Goal: Information Seeking & Learning: Check status

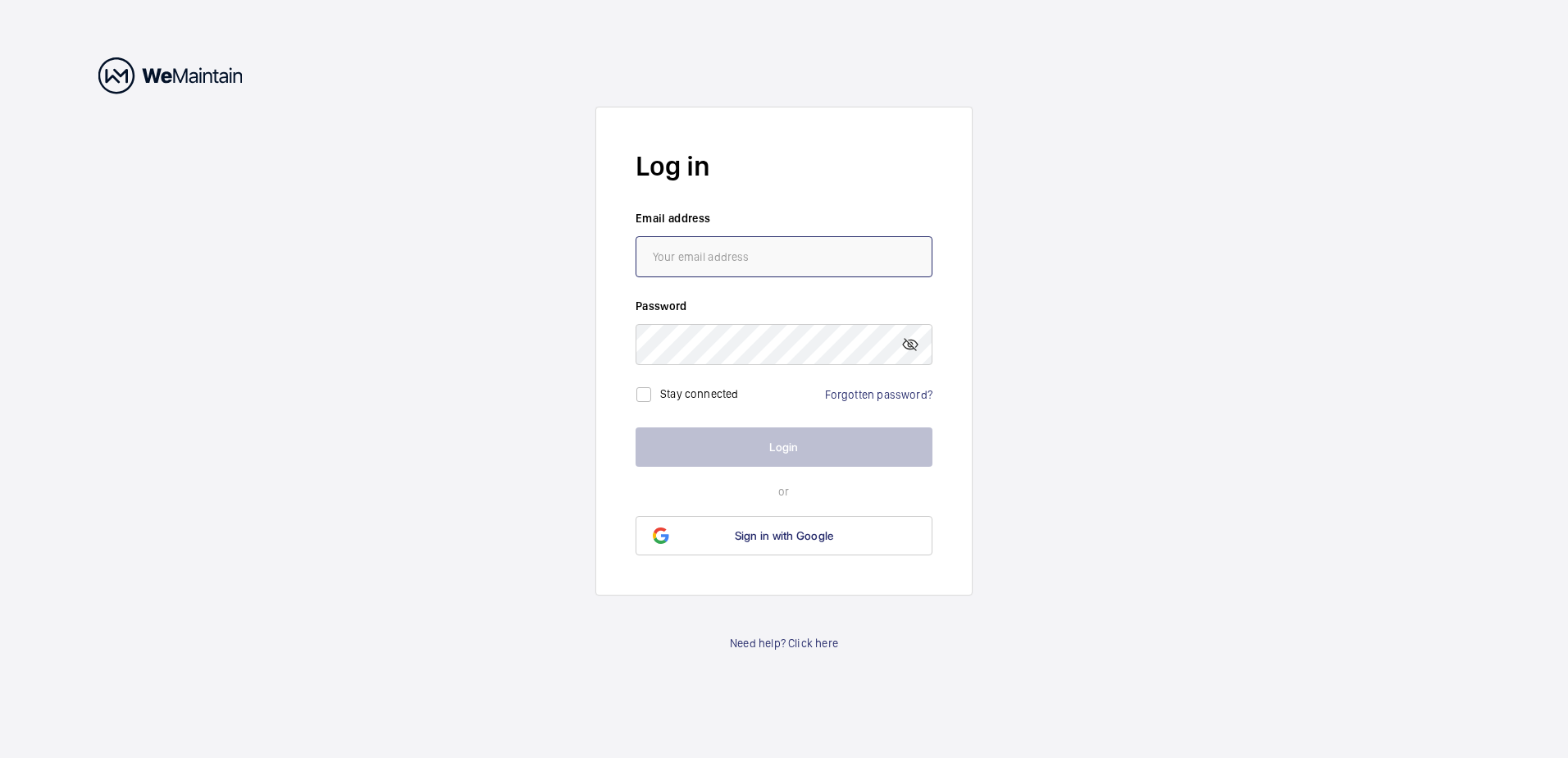
click at [749, 261] on input "email" at bounding box center [784, 256] width 297 height 41
type input "[EMAIL_ADDRESS][DOMAIN_NAME]"
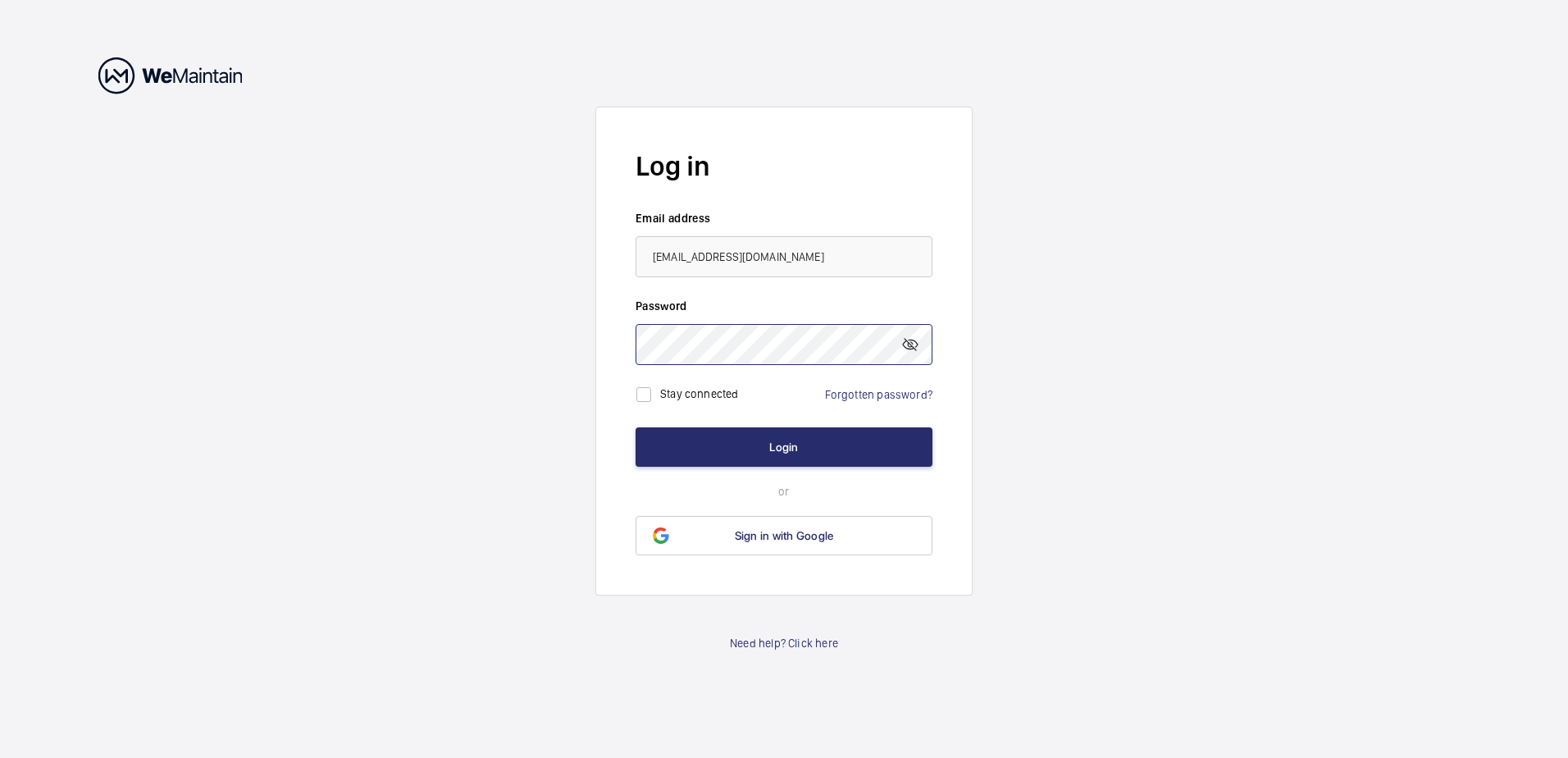
click at [636, 427] on button "Login" at bounding box center [784, 446] width 297 height 39
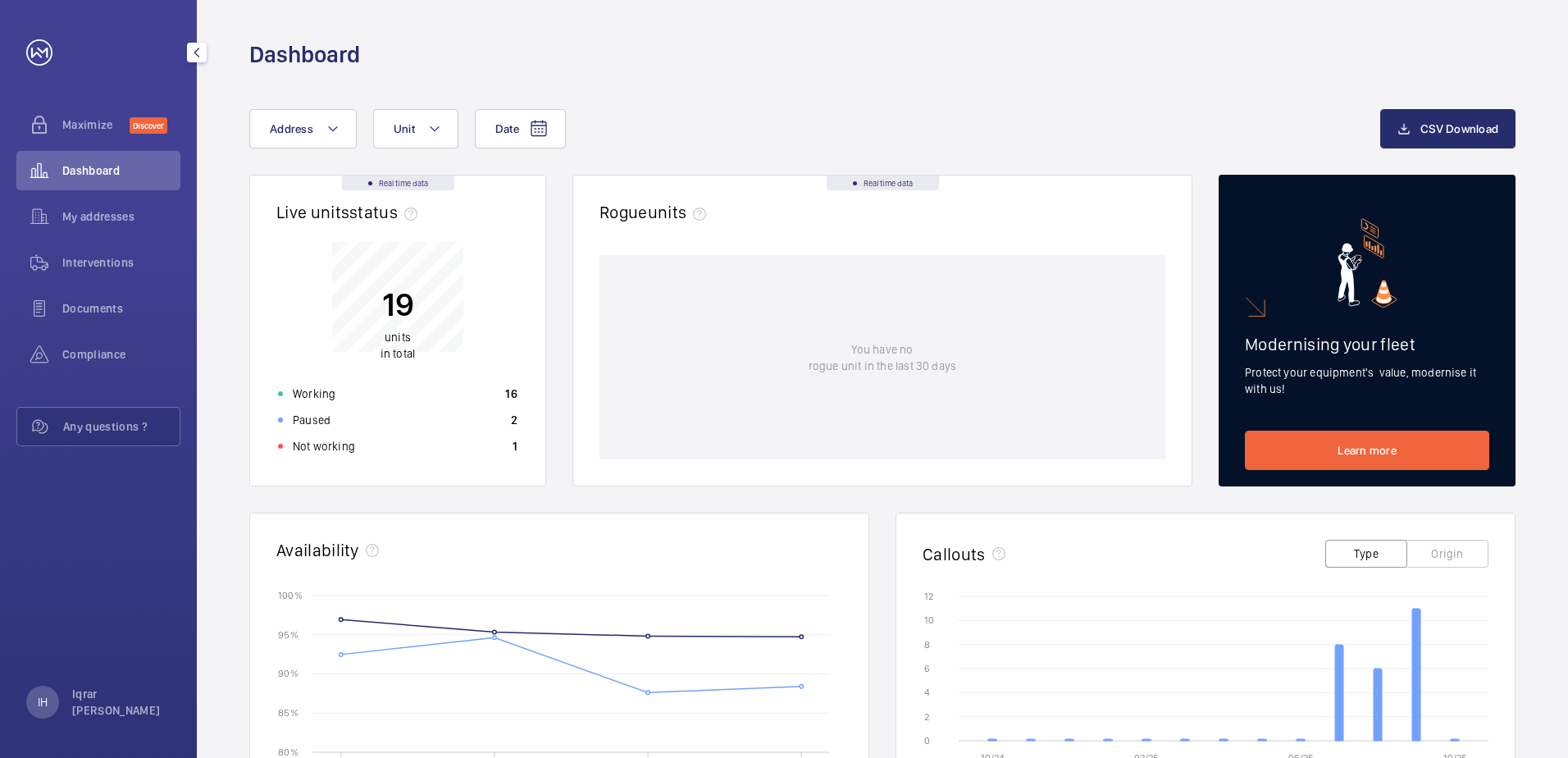
click at [74, 180] on div "Dashboard" at bounding box center [98, 170] width 164 height 39
click at [229, 218] on div "Date Address Unit CSV Download Real time data Live units status﻿ 19 units in to…" at bounding box center [882, 636] width 1371 height 1132
drag, startPoint x: 286, startPoint y: 258, endPoint x: 303, endPoint y: 262, distance: 17.5
click at [287, 258] on div "19 units in total" at bounding box center [397, 288] width 259 height 132
click at [309, 122] on span "Address" at bounding box center [292, 128] width 43 height 13
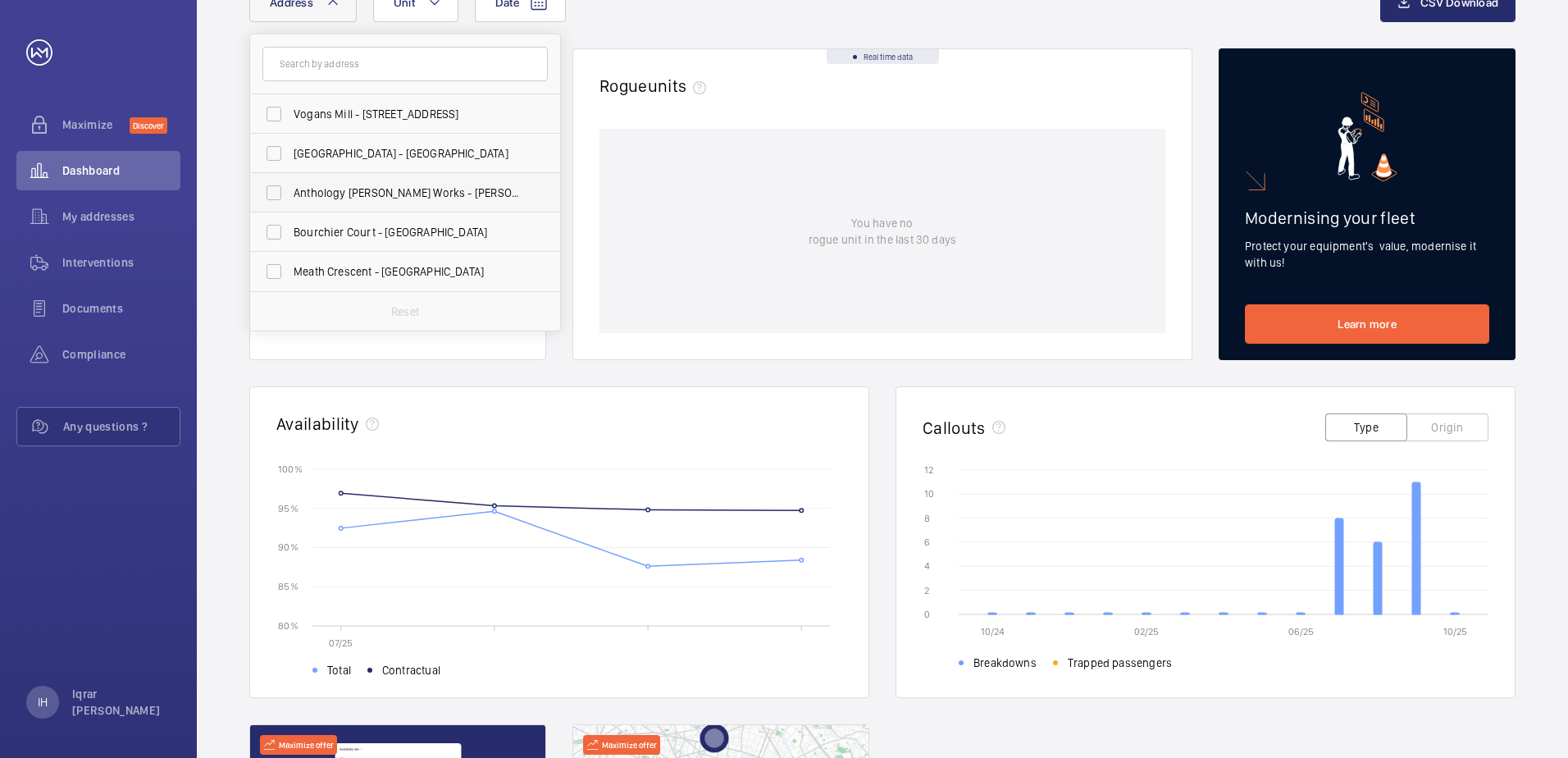
scroll to position [246, 0]
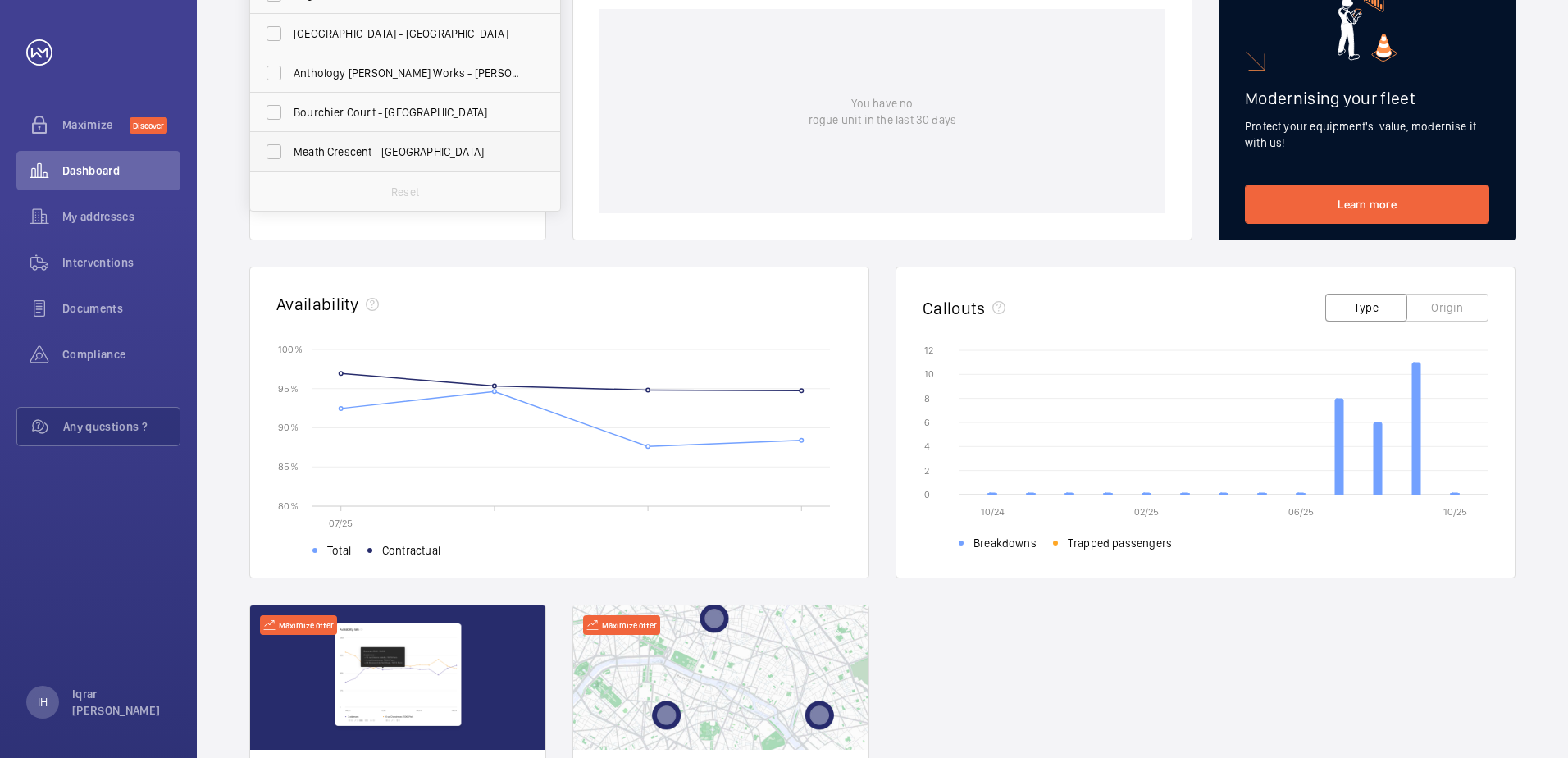
click at [384, 159] on span "Meath Crescent - [GEOGRAPHIC_DATA]" at bounding box center [406, 152] width 225 height 16
click at [290, 159] on input "Meath Crescent - [GEOGRAPHIC_DATA]" at bounding box center [274, 152] width 33 height 33
checkbox input "true"
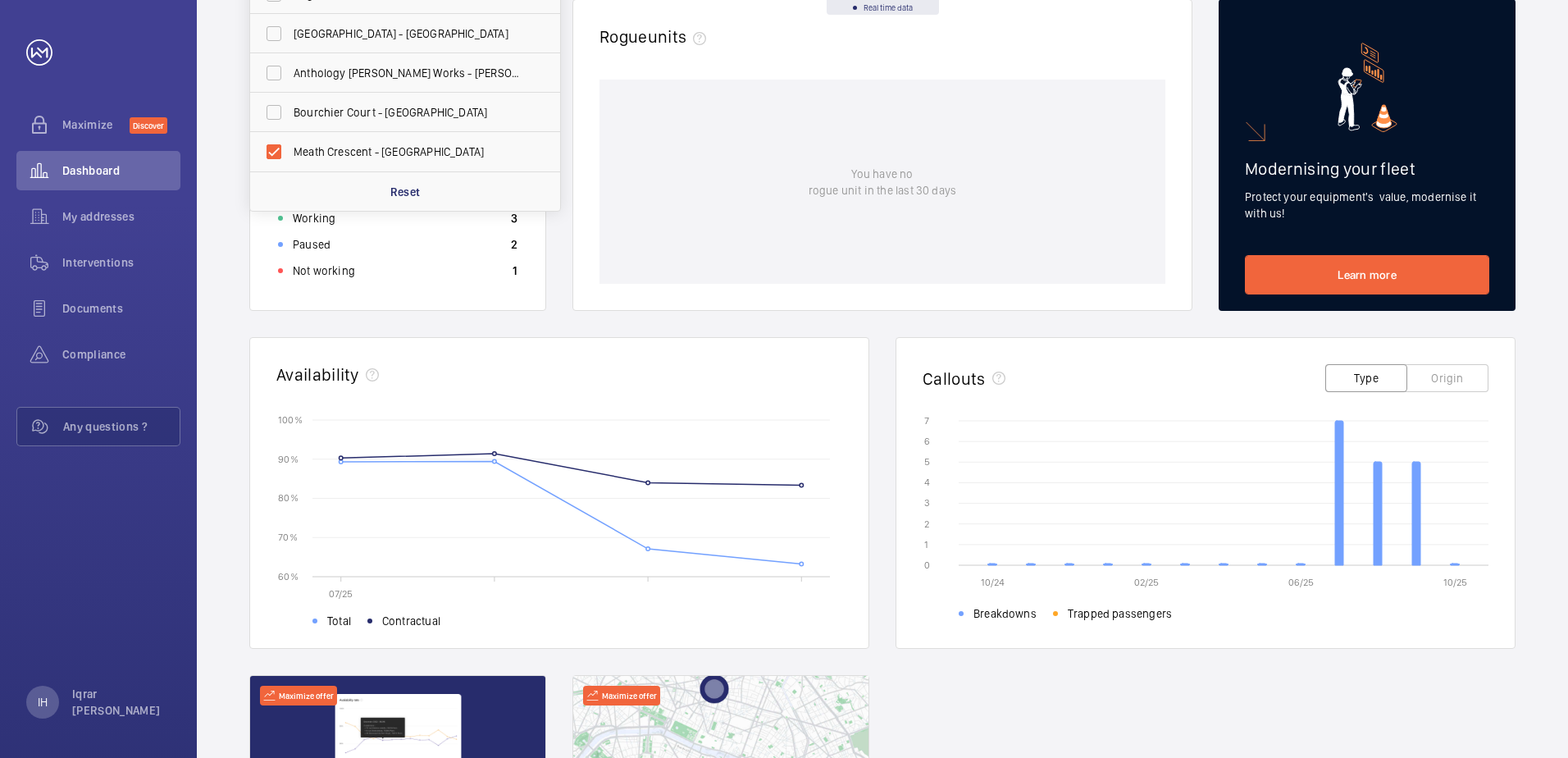
click at [551, 341] on wm-front-card-header "Availability" at bounding box center [559, 376] width 618 height 76
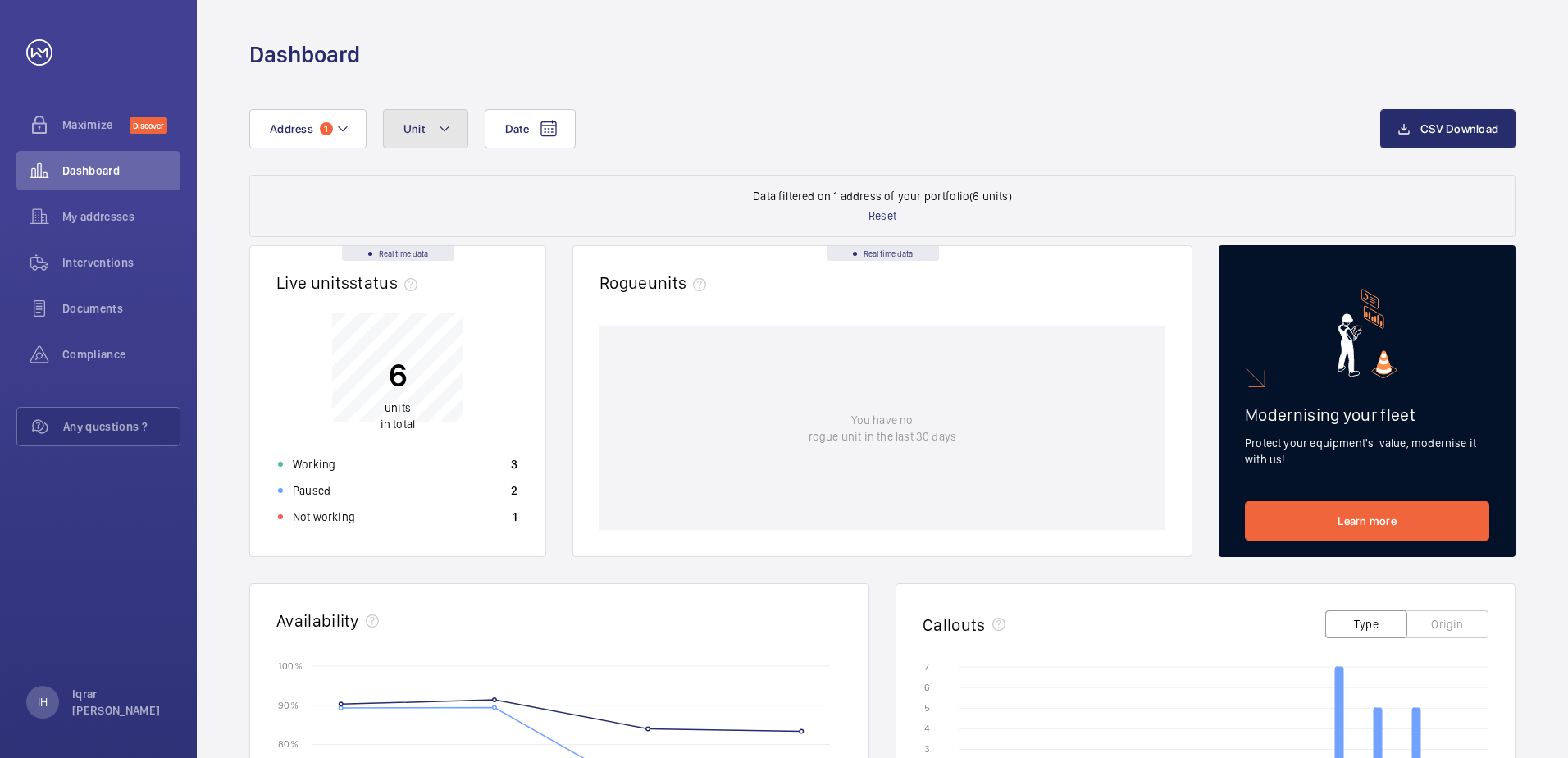
click at [451, 140] on button "Unit" at bounding box center [425, 128] width 86 height 39
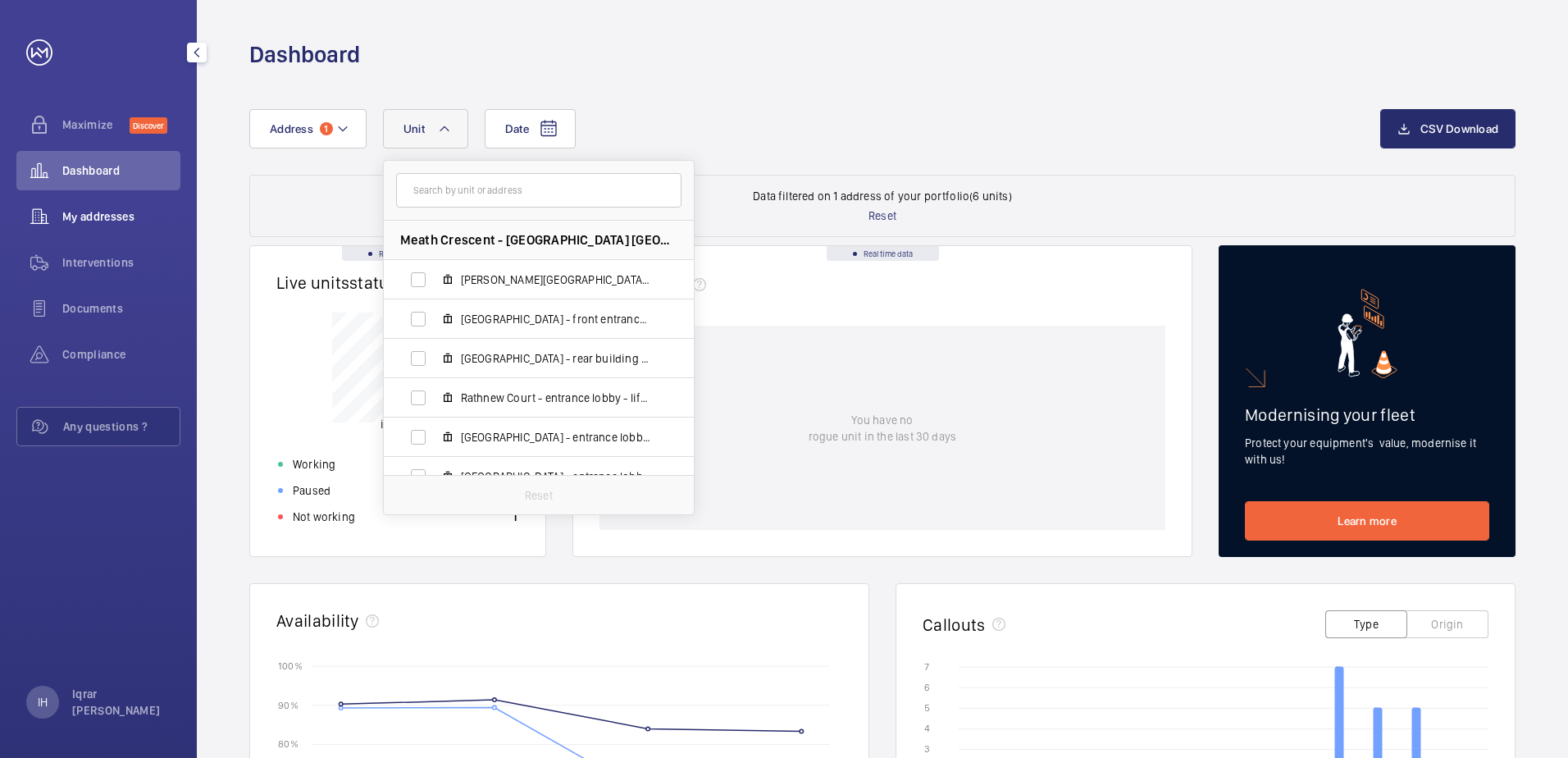
click at [105, 217] on span "My addresses" at bounding box center [121, 217] width 118 height 16
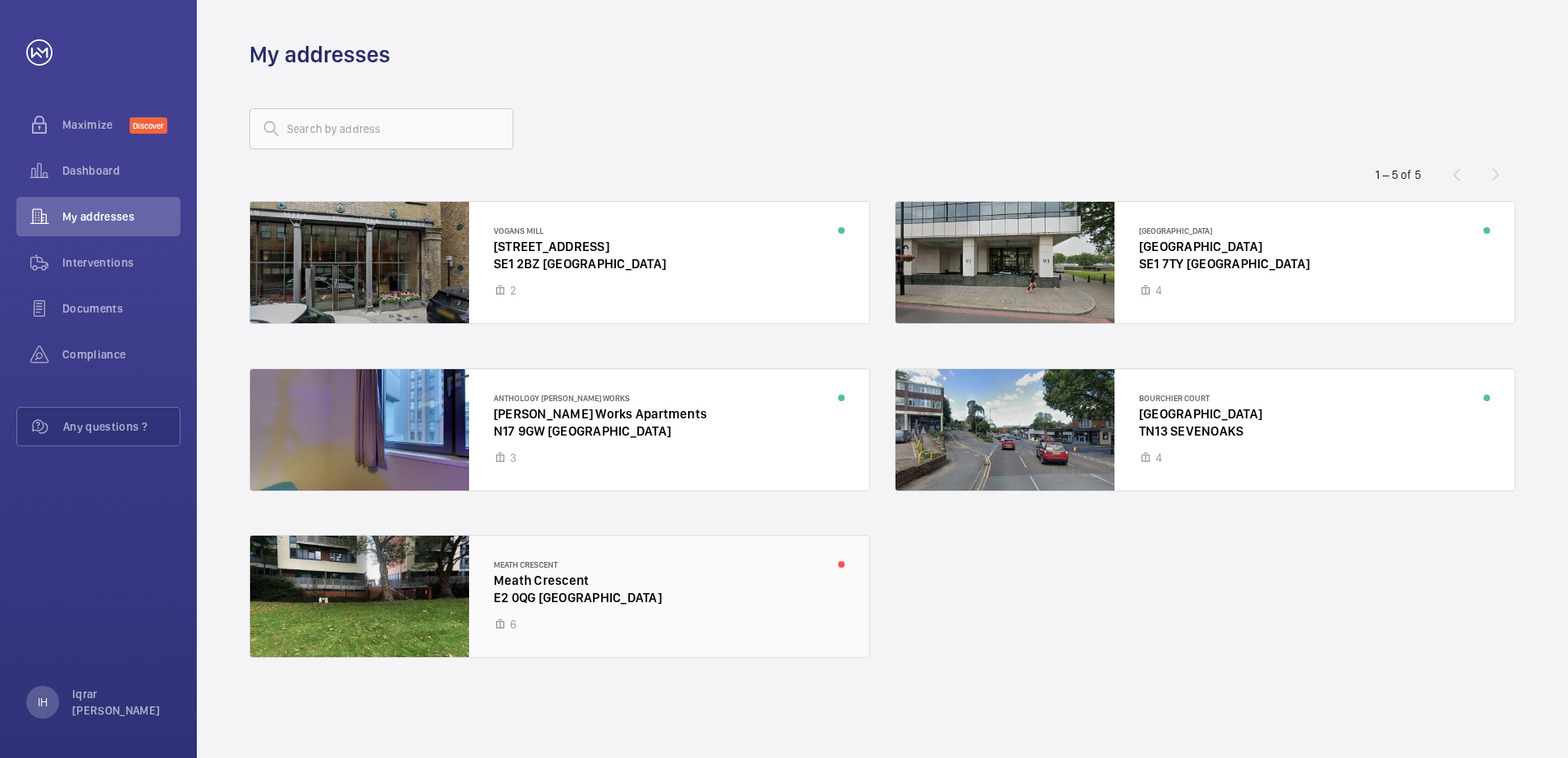
click at [635, 587] on div at bounding box center [559, 596] width 619 height 121
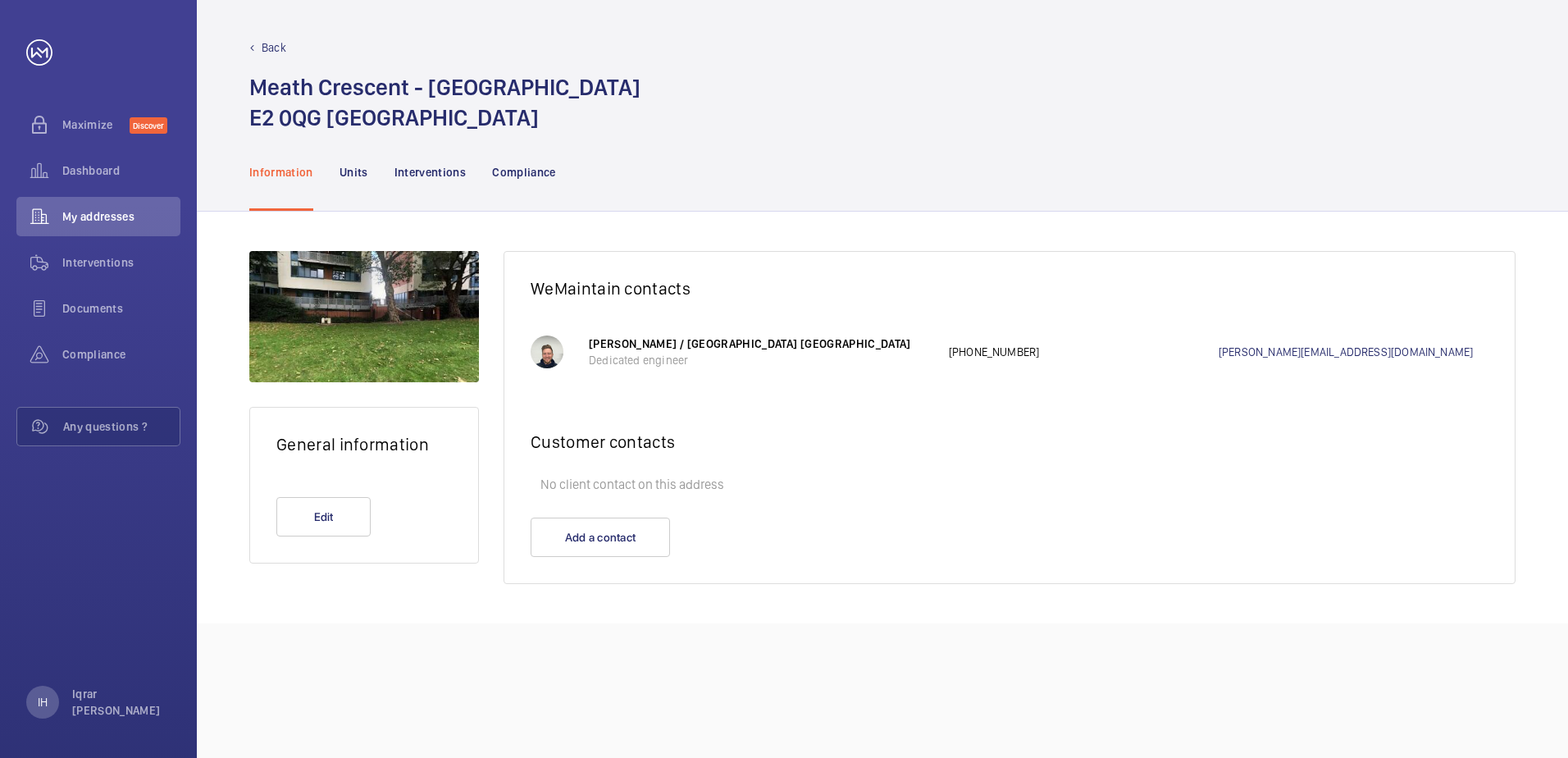
click at [322, 170] on nav "Information Units Interventions Compliance" at bounding box center [403, 172] width 307 height 78
click at [344, 162] on div "Units" at bounding box center [353, 172] width 29 height 78
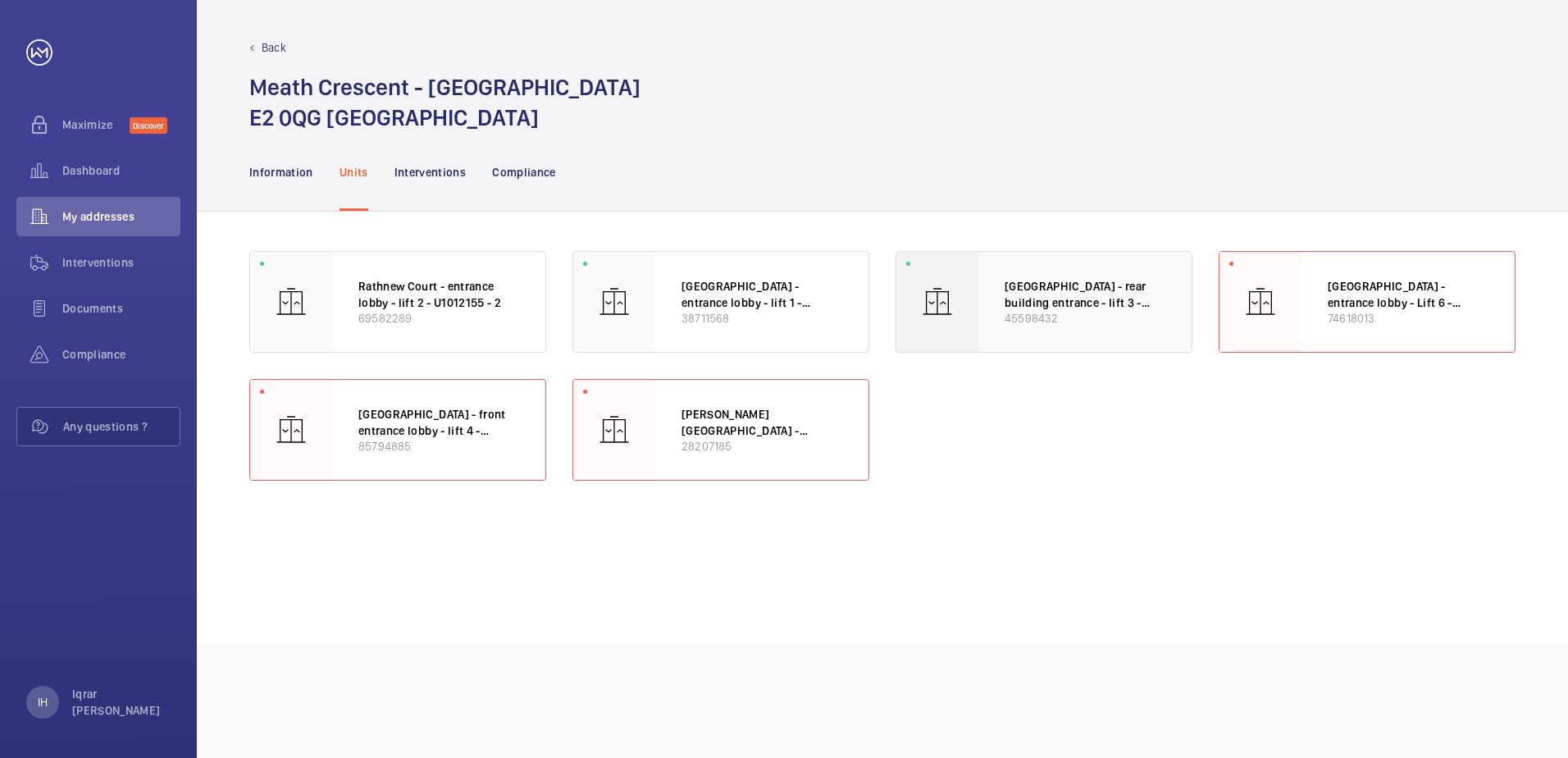
click at [1005, 294] on p "[GEOGRAPHIC_DATA] - rear building entrance - lift 3 - U1012155 - 3" at bounding box center [1085, 294] width 161 height 32
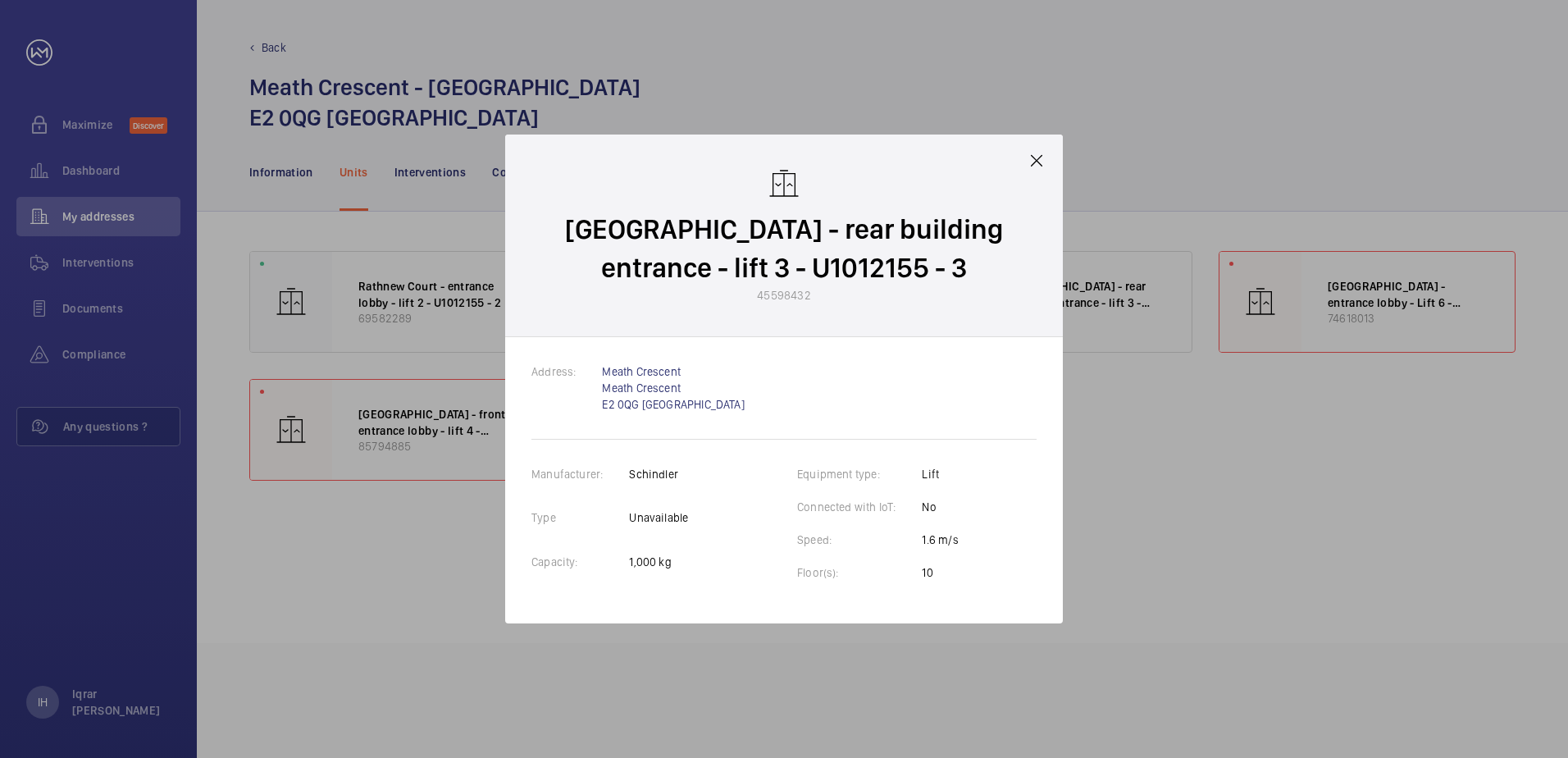
click at [1032, 165] on mat-icon at bounding box center [1036, 160] width 20 height 20
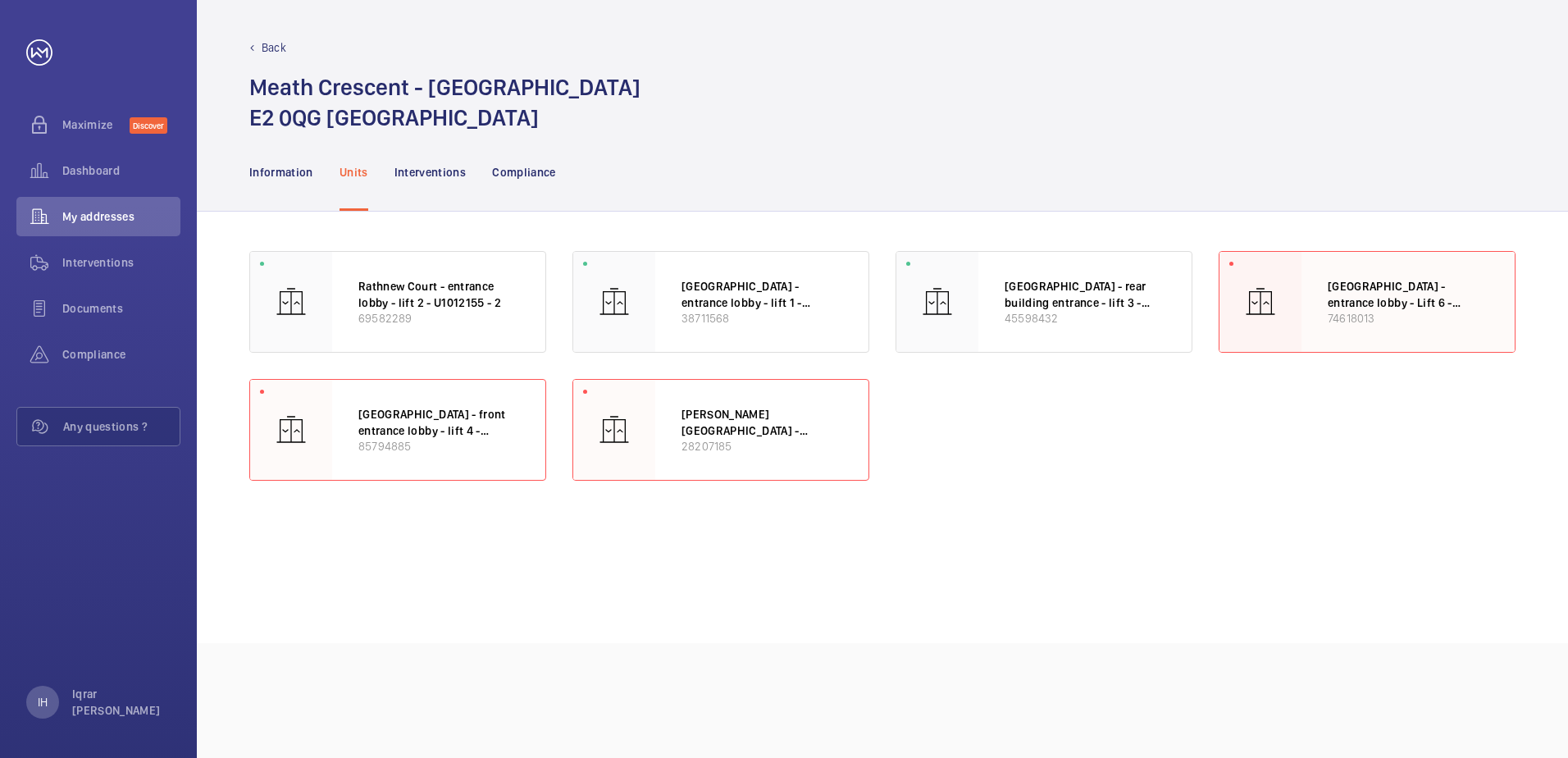
click at [1337, 295] on p "[GEOGRAPHIC_DATA] - entrance lobby - Lift 6 - U1012155 - 6" at bounding box center [1408, 294] width 161 height 32
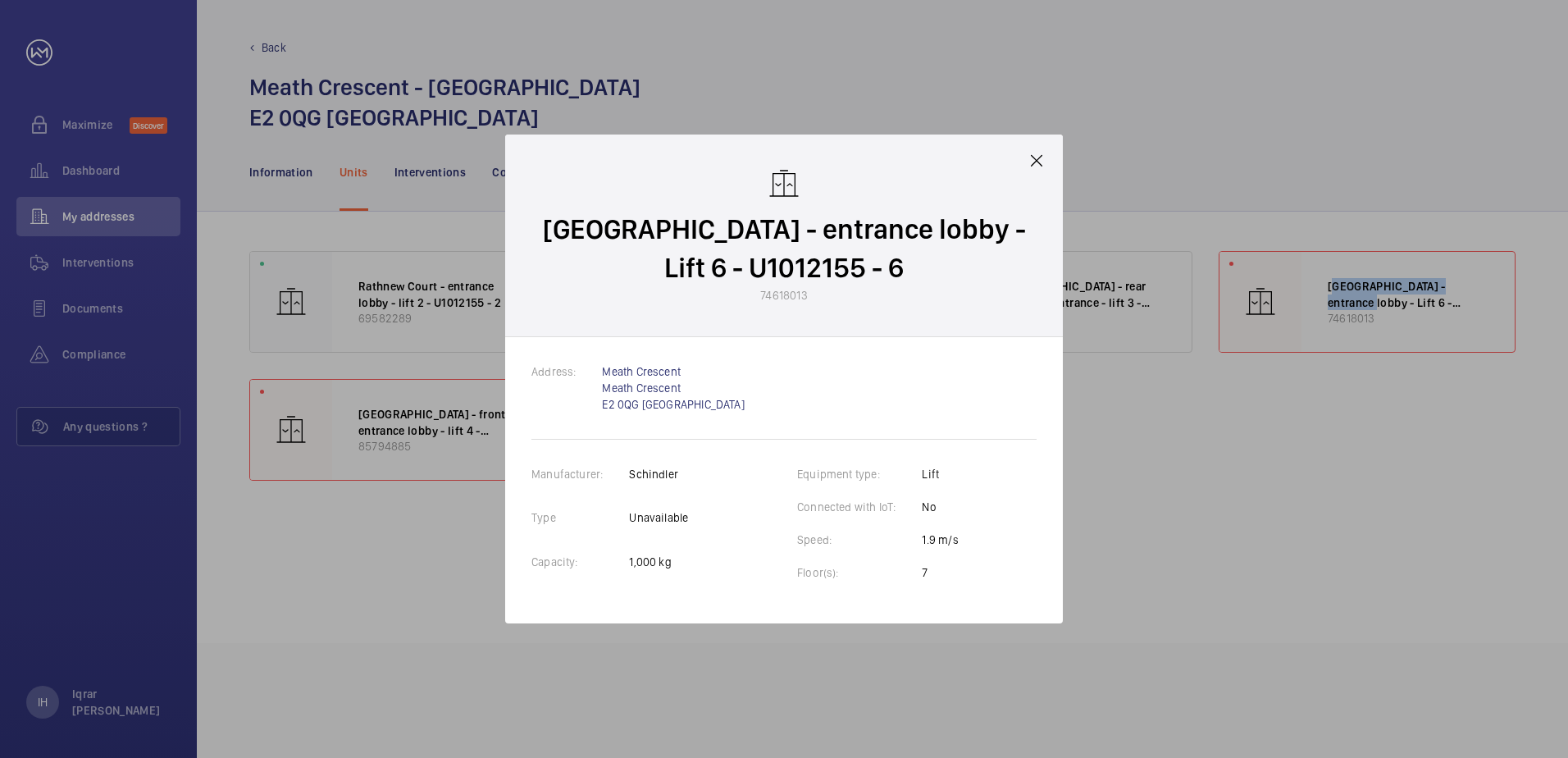
click at [1041, 152] on mat-icon at bounding box center [1036, 160] width 20 height 20
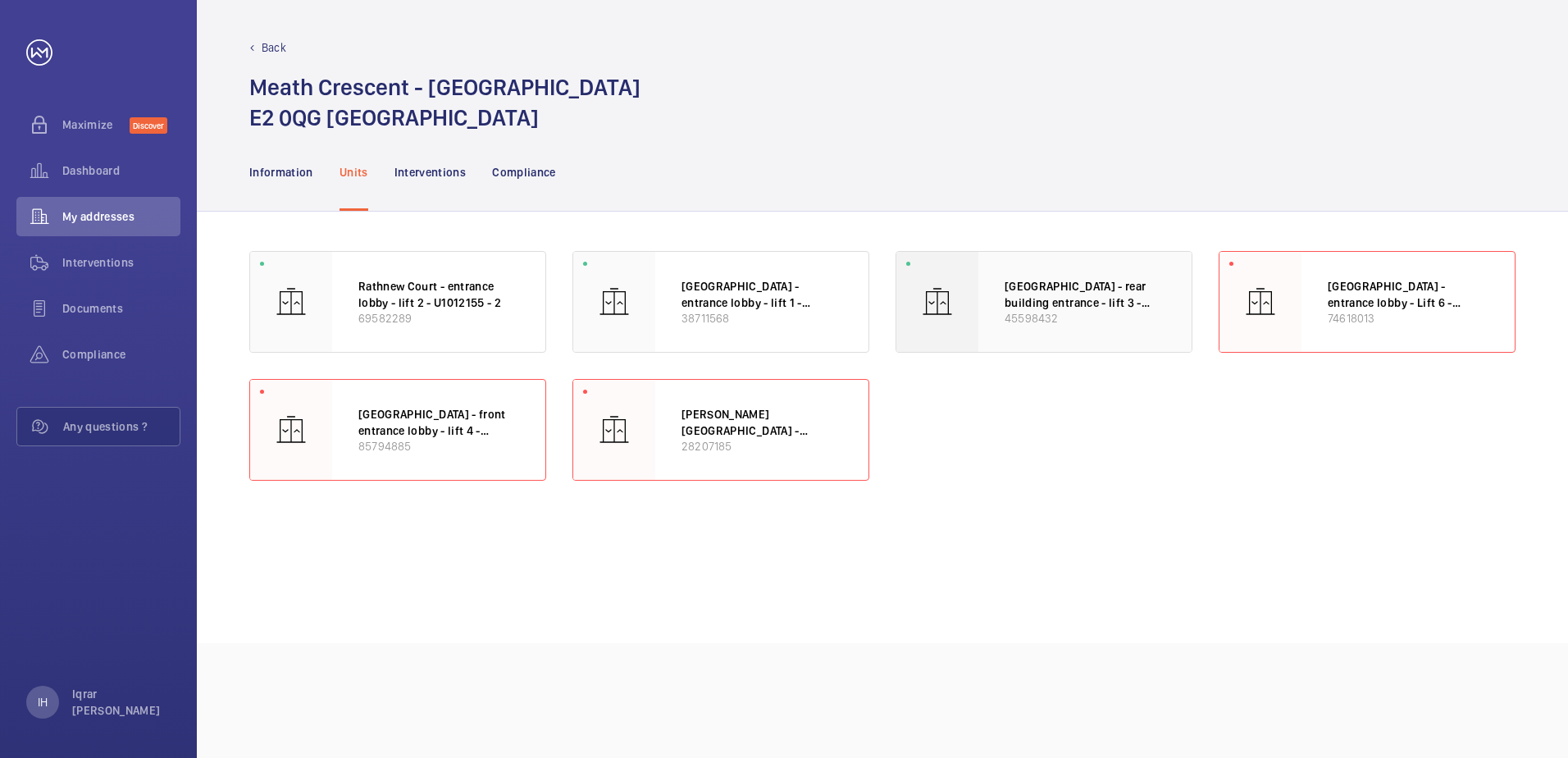
click at [1009, 295] on p "[GEOGRAPHIC_DATA] - rear building entrance - lift 3 - U1012155 - 3" at bounding box center [1085, 294] width 161 height 32
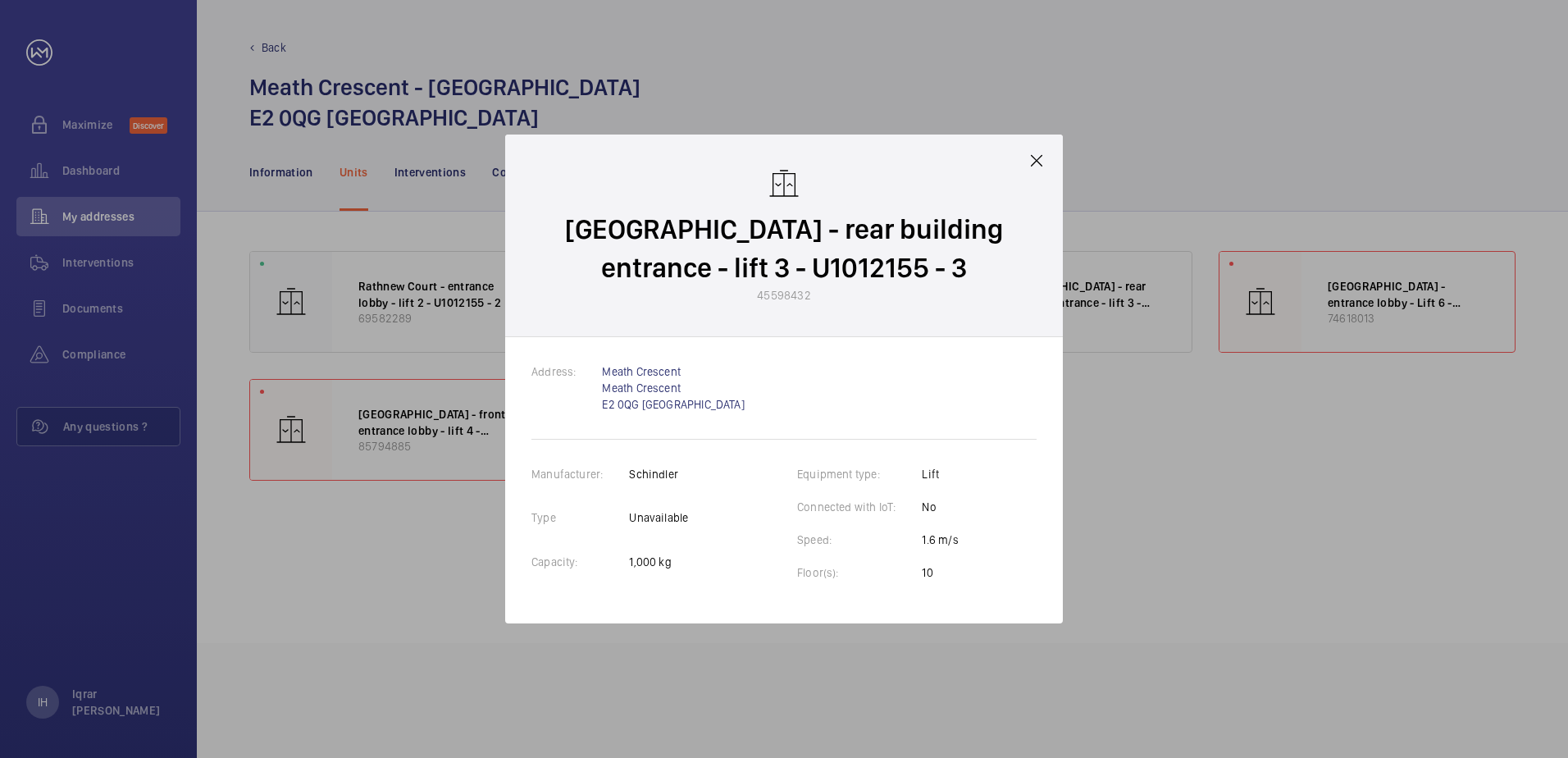
click at [1033, 165] on mat-icon at bounding box center [1036, 160] width 20 height 20
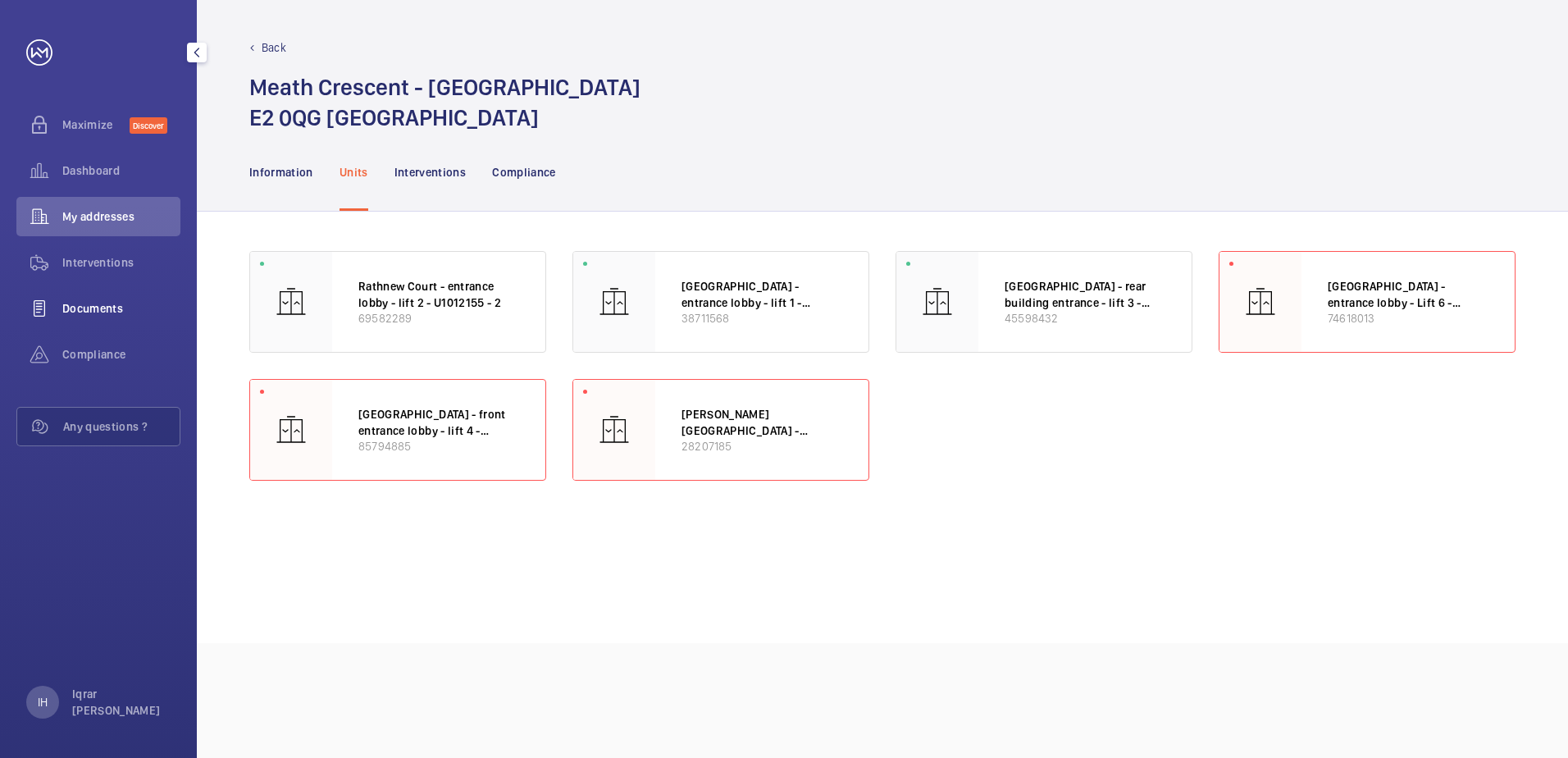
click at [141, 303] on span "Documents" at bounding box center [121, 308] width 118 height 16
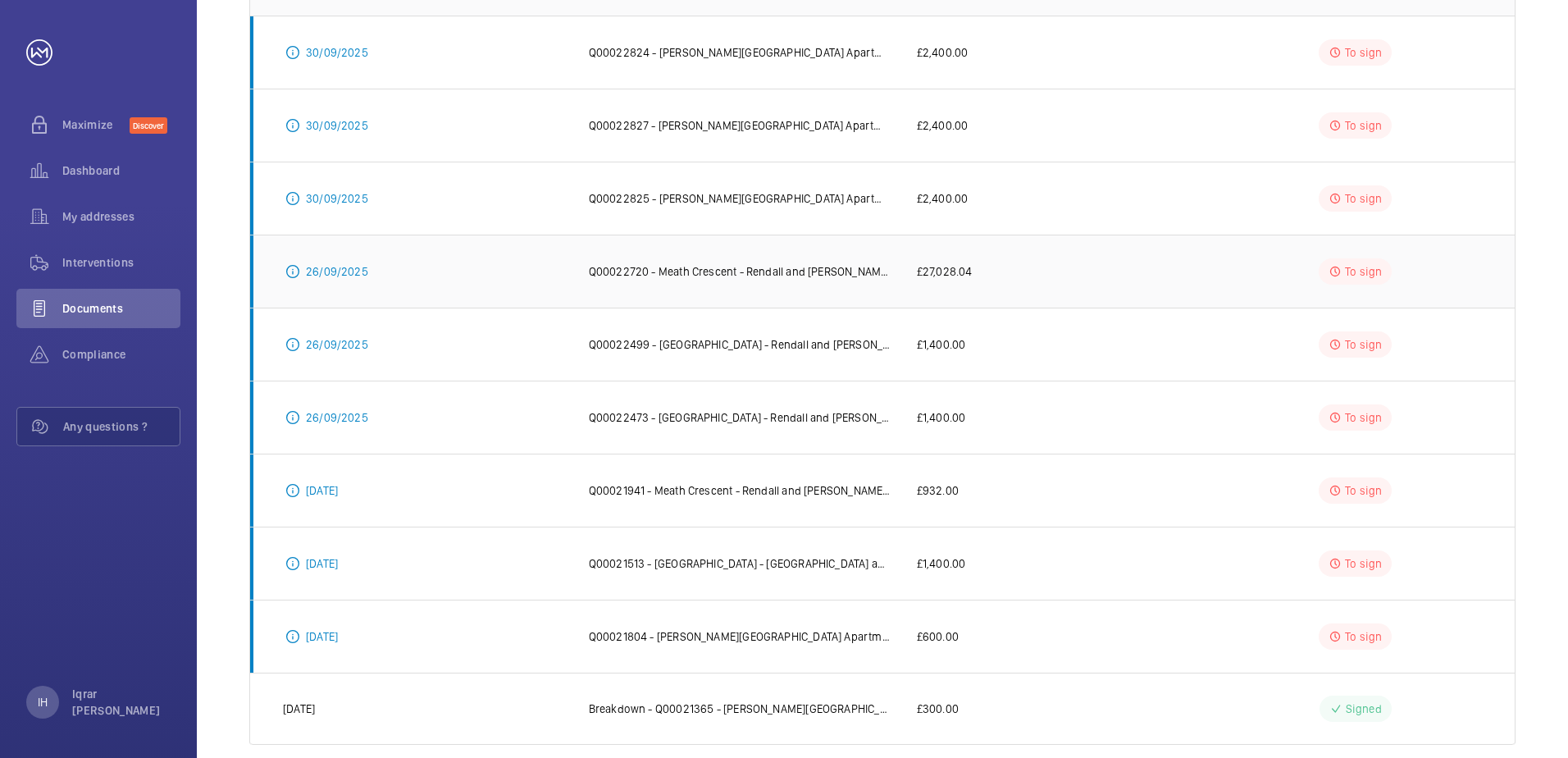
scroll to position [327, 0]
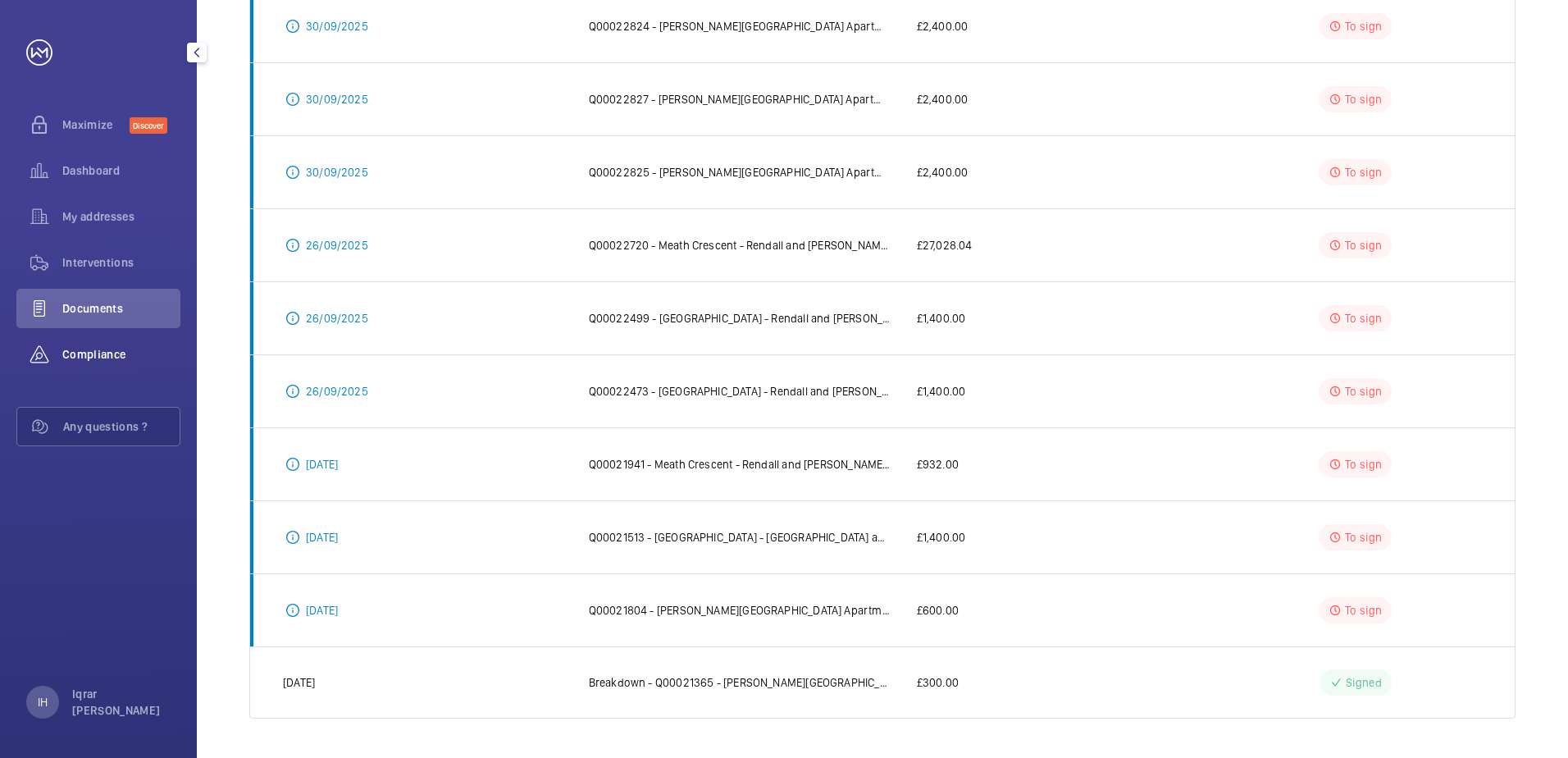
click at [125, 357] on span "Compliance" at bounding box center [121, 354] width 118 height 16
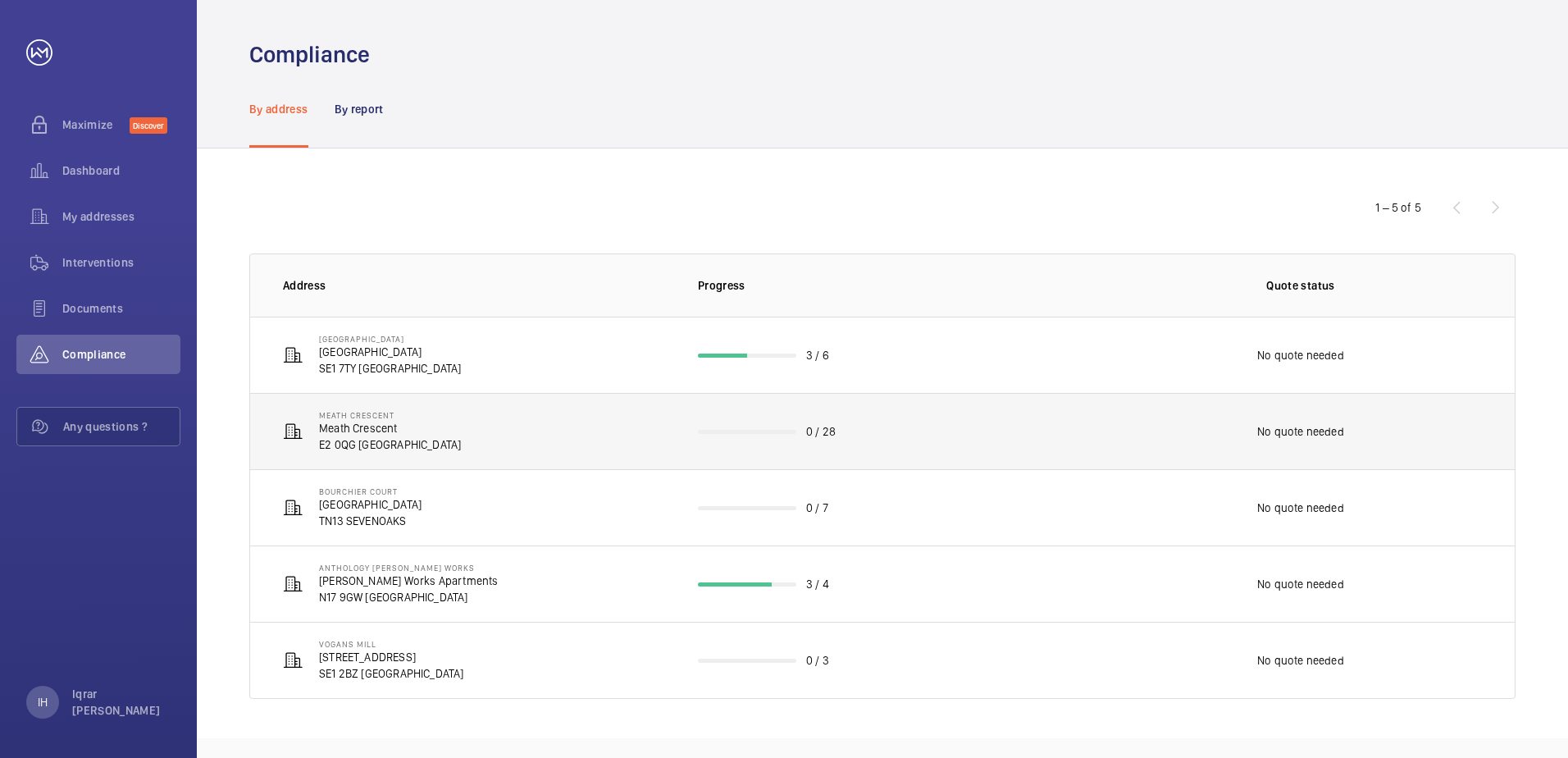
click at [567, 431] on td "Meath Crescent Meath Crescent E2 0QG [GEOGRAPHIC_DATA]" at bounding box center [461, 431] width 422 height 76
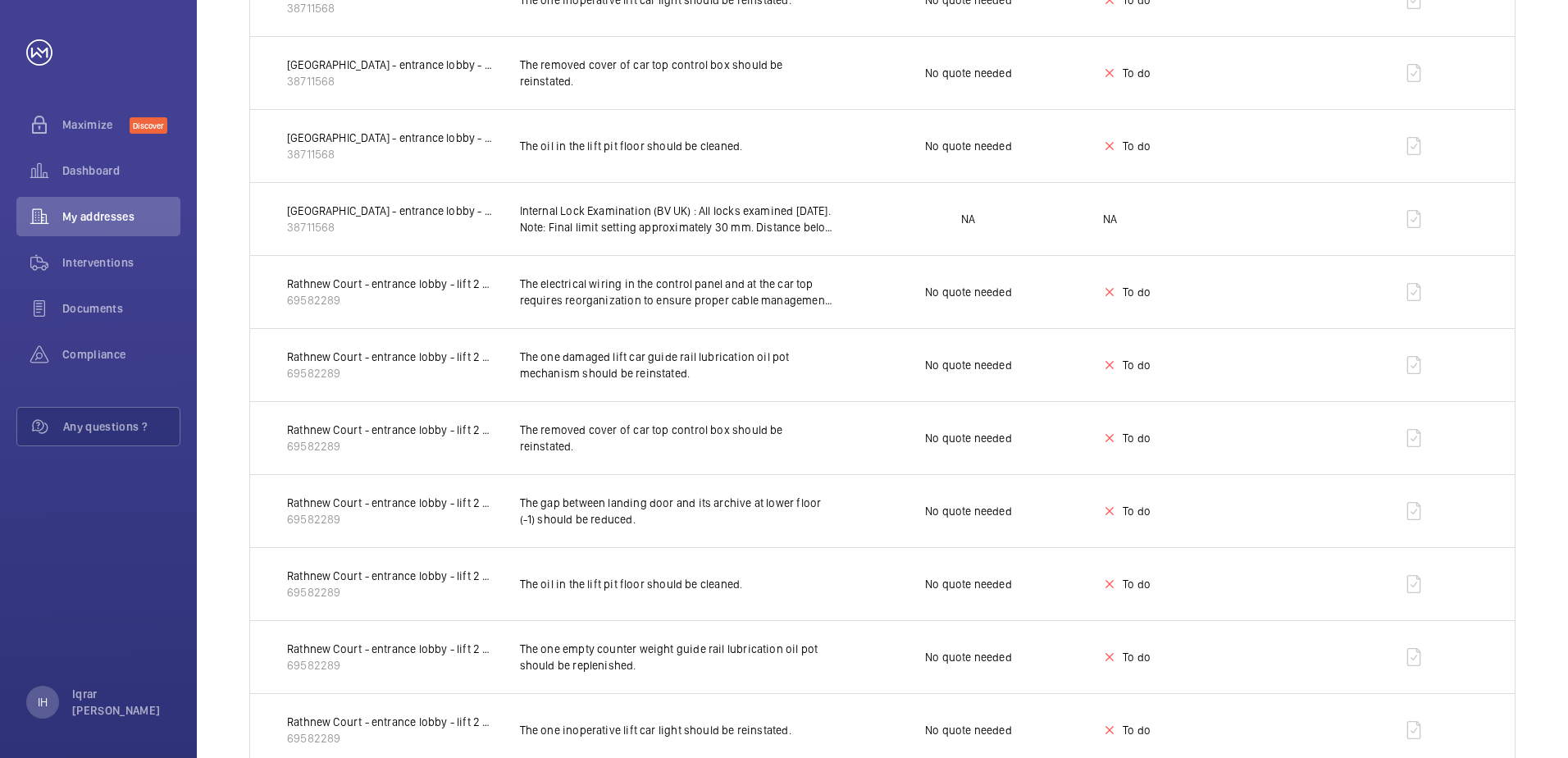
scroll to position [1149, 0]
